Goal: Task Accomplishment & Management: Manage account settings

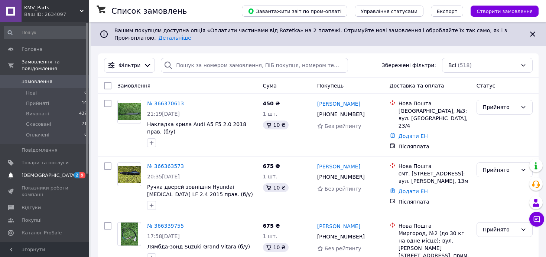
click at [50, 177] on span "[DEMOGRAPHIC_DATA]" at bounding box center [45, 175] width 47 height 7
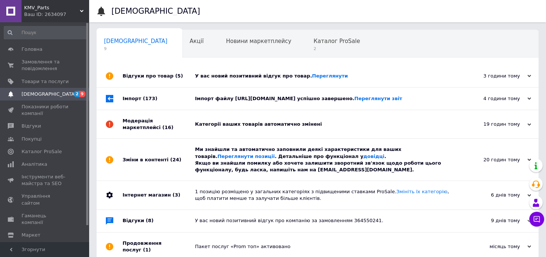
click at [33, 94] on span "[DEMOGRAPHIC_DATA]" at bounding box center [49, 94] width 55 height 7
click at [28, 53] on link "Головна" at bounding box center [45, 49] width 91 height 13
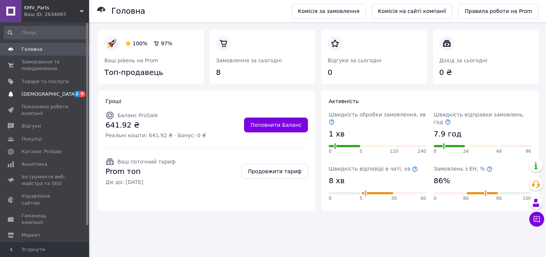
click at [58, 96] on span "[DEMOGRAPHIC_DATA]" at bounding box center [45, 94] width 47 height 7
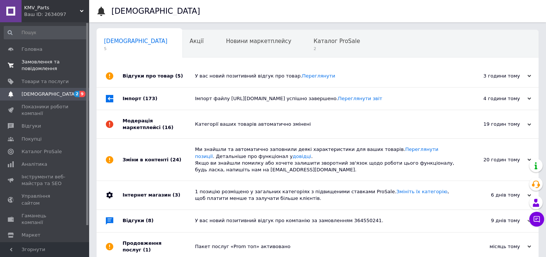
click at [43, 63] on span "Замовлення та повідомлення" at bounding box center [45, 65] width 47 height 13
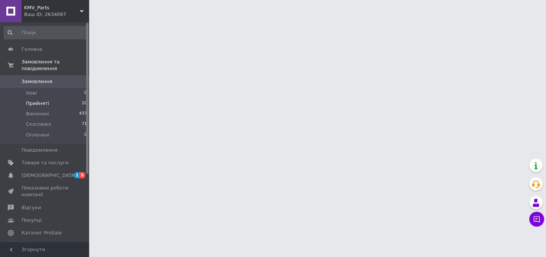
click at [53, 104] on li "Прийняті 10" at bounding box center [45, 103] width 91 height 10
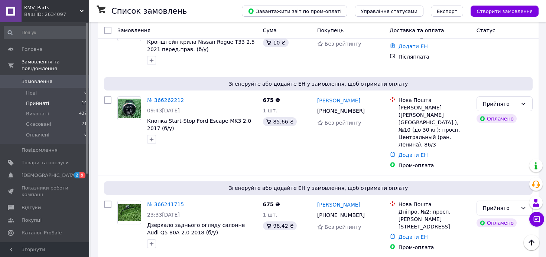
scroll to position [546, 0]
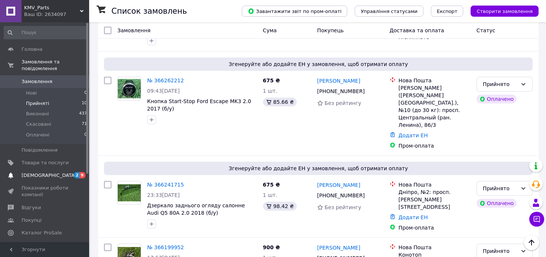
click at [26, 173] on span "[DEMOGRAPHIC_DATA]" at bounding box center [49, 175] width 55 height 7
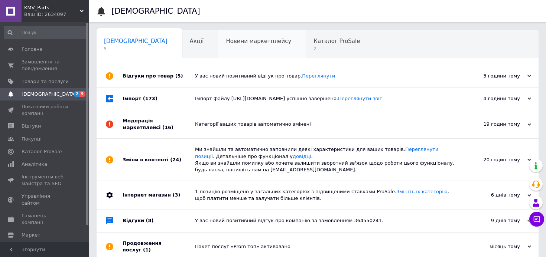
click at [242, 40] on span "Новини маркетплейсу" at bounding box center [258, 41] width 65 height 7
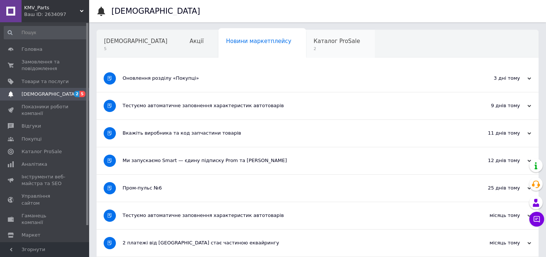
click at [306, 46] on div "Каталог ProSale 2" at bounding box center [340, 44] width 69 height 28
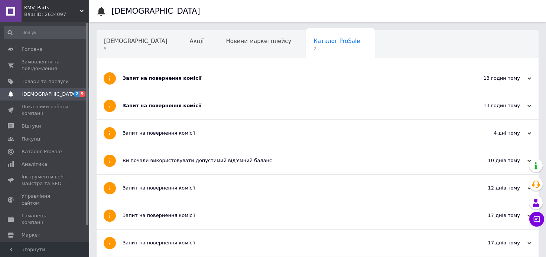
click at [201, 73] on div "Запит на повернення комісії" at bounding box center [289, 78] width 334 height 27
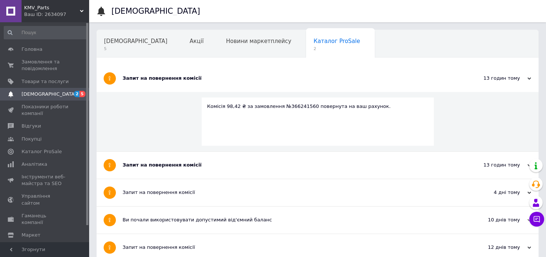
click at [166, 166] on div "Запит на повернення комісії" at bounding box center [289, 165] width 334 height 7
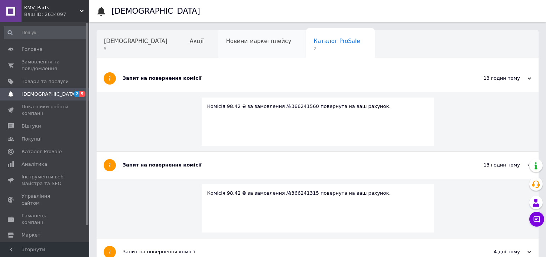
click at [218, 50] on div "Новини маркетплейсу" at bounding box center [262, 44] width 88 height 28
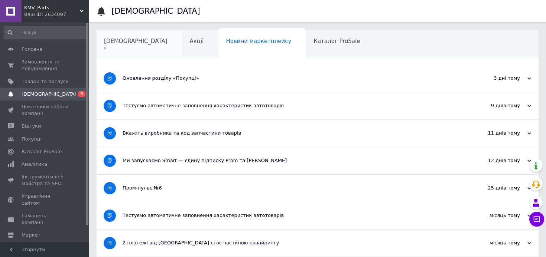
click at [139, 48] on div "[DEMOGRAPHIC_DATA] 5" at bounding box center [139, 44] width 86 height 28
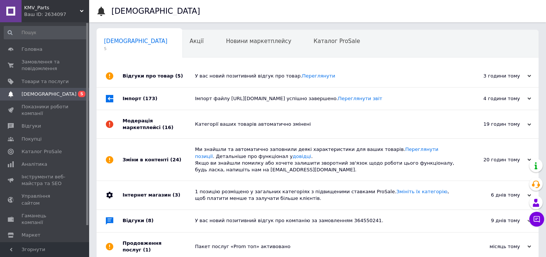
click at [200, 70] on div "У вас новий позитивний відгук про товар. [GEOGRAPHIC_DATA]" at bounding box center [326, 76] width 262 height 22
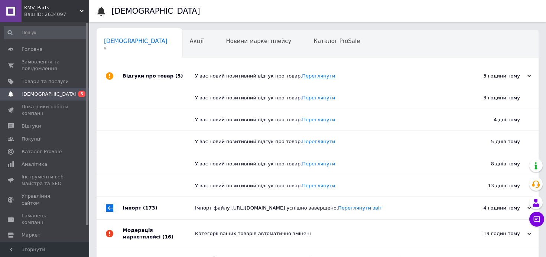
click at [310, 78] on link "Переглянути" at bounding box center [318, 76] width 33 height 6
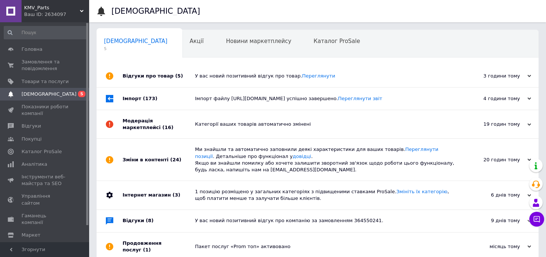
click at [233, 92] on div "Імпорт файлу [URL][DOMAIN_NAME] успішно завершено. Переглянути звіт" at bounding box center [326, 99] width 262 height 22
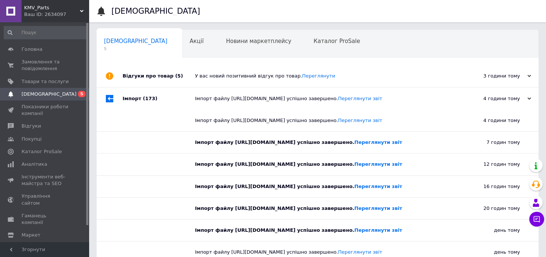
click at [278, 146] on div "Імпорт файлу [URL][DOMAIN_NAME] успішно завершено. Переглянути звіт" at bounding box center [320, 142] width 251 height 7
click at [313, 45] on div "Каталог ProSale" at bounding box center [340, 44] width 69 height 28
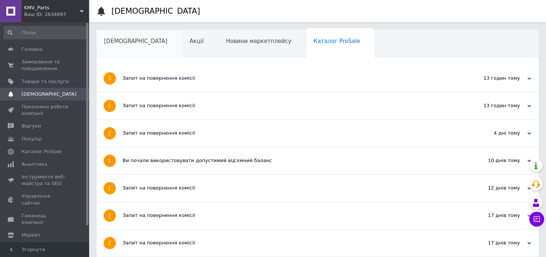
click at [127, 55] on div "[DEMOGRAPHIC_DATA]" at bounding box center [139, 44] width 86 height 28
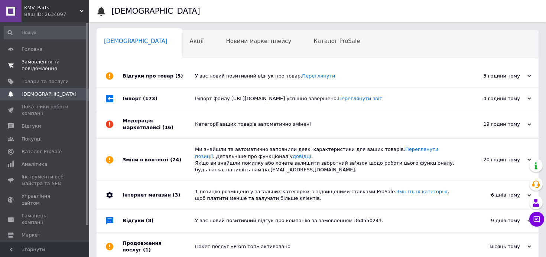
click at [43, 73] on link "Замовлення та повідомлення 0 0" at bounding box center [45, 65] width 91 height 19
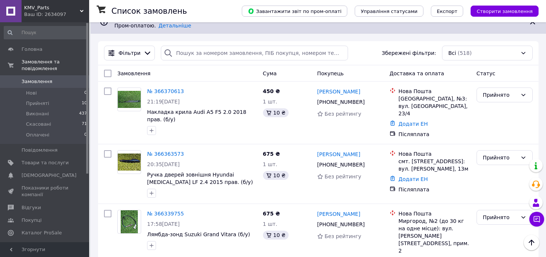
scroll to position [9, 0]
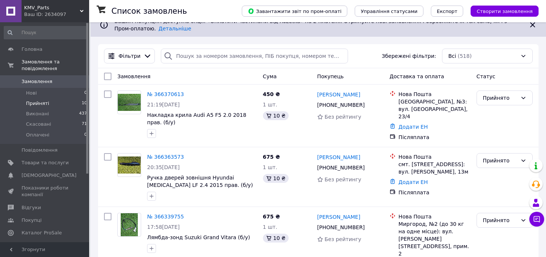
click at [46, 103] on span "Прийняті" at bounding box center [37, 103] width 23 height 7
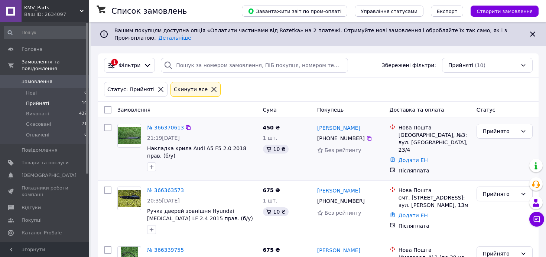
click at [167, 130] on link "№ 366370613" at bounding box center [165, 128] width 37 height 6
